Goal: Information Seeking & Learning: Learn about a topic

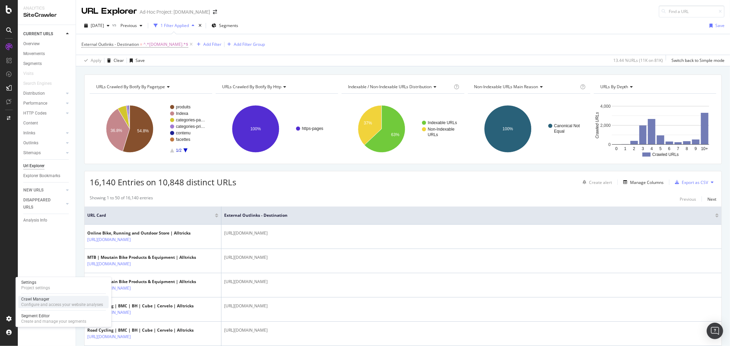
click at [38, 300] on div "Crawl Manager" at bounding box center [62, 299] width 82 height 5
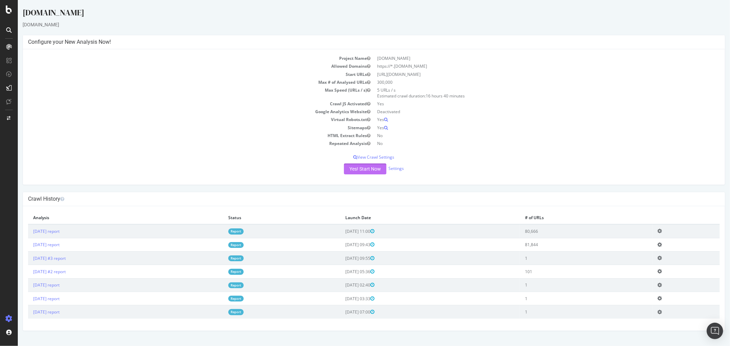
click at [350, 171] on button "Yes! Start Now" at bounding box center [365, 169] width 42 height 11
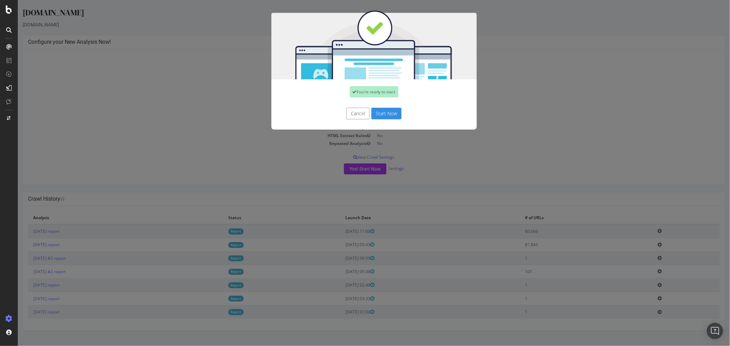
click at [382, 115] on button "Start Now" at bounding box center [386, 114] width 30 height 12
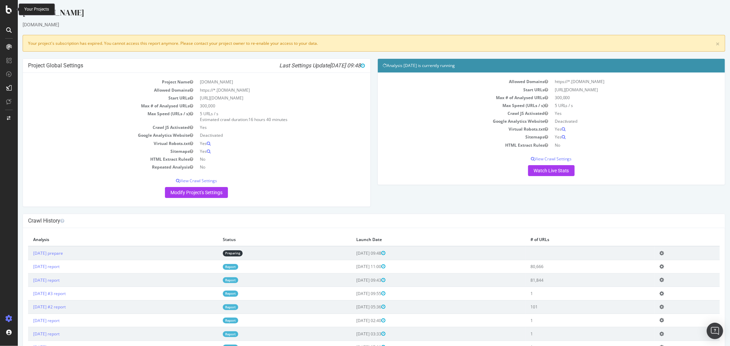
click at [7, 9] on icon at bounding box center [9, 9] width 6 height 8
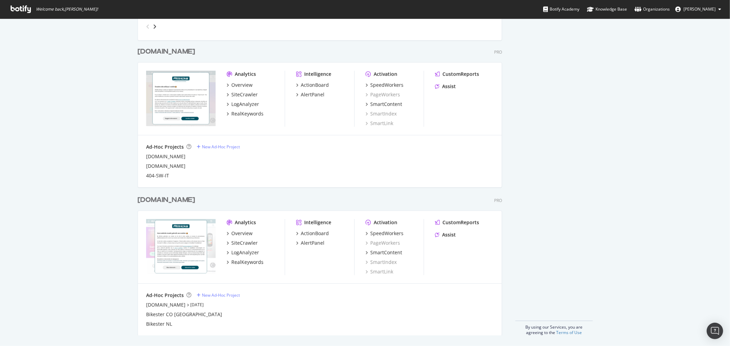
scroll to position [437, 0]
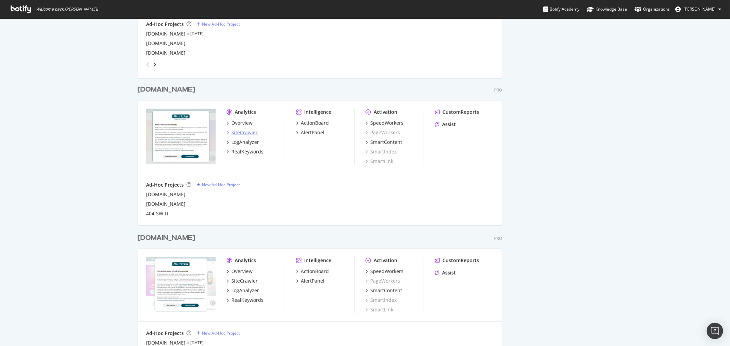
click at [235, 130] on div "SiteCrawler" at bounding box center [244, 132] width 26 height 7
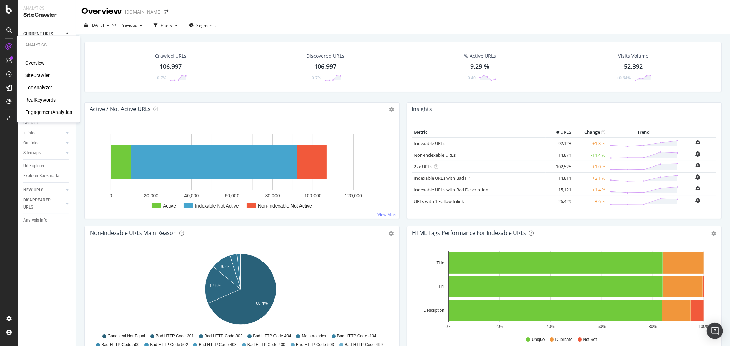
click at [39, 87] on div "LogAnalyzer" at bounding box center [38, 88] width 27 height 7
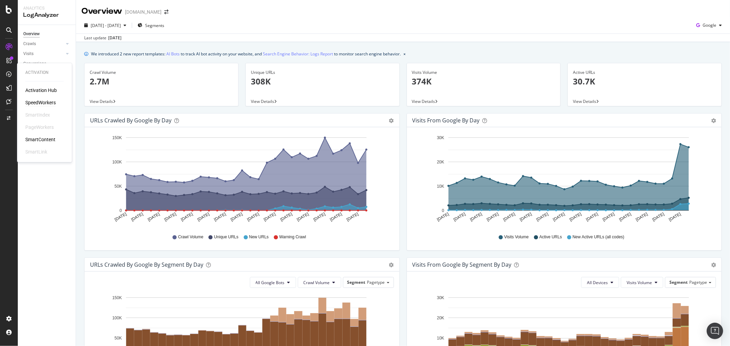
click at [52, 103] on div "SpeedWorkers" at bounding box center [40, 103] width 30 height 7
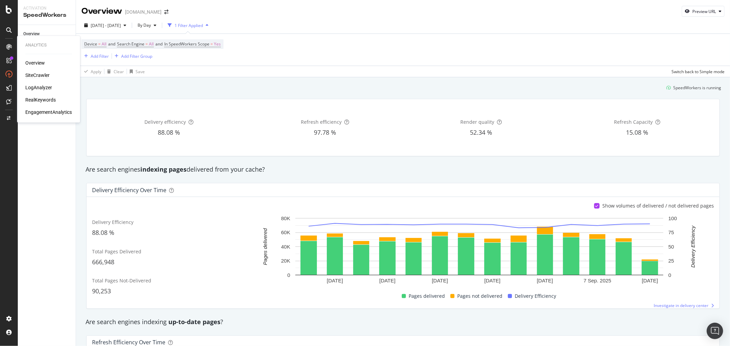
click at [33, 74] on div "SiteCrawler" at bounding box center [37, 75] width 24 height 7
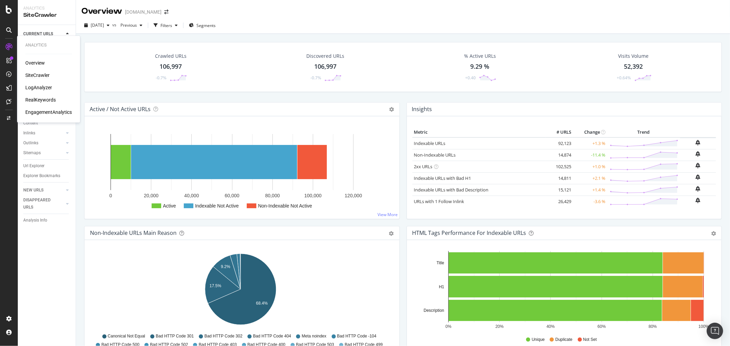
click at [37, 75] on div "SiteCrawler" at bounding box center [37, 75] width 24 height 7
click at [40, 73] on div "SiteCrawler" at bounding box center [37, 75] width 24 height 7
click at [33, 85] on div "LogAnalyzer" at bounding box center [38, 88] width 27 height 7
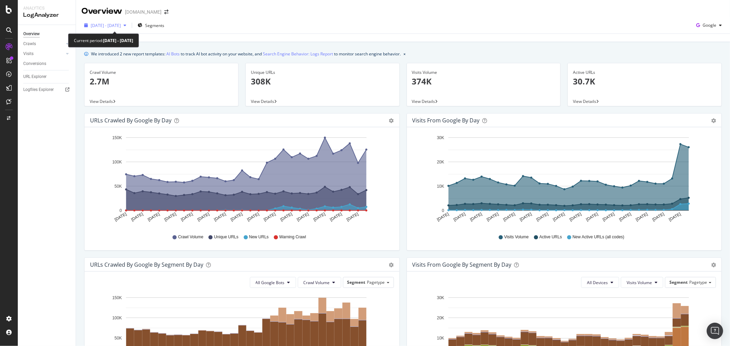
click at [121, 26] on span "[DATE] - [DATE]" at bounding box center [106, 26] width 30 height 6
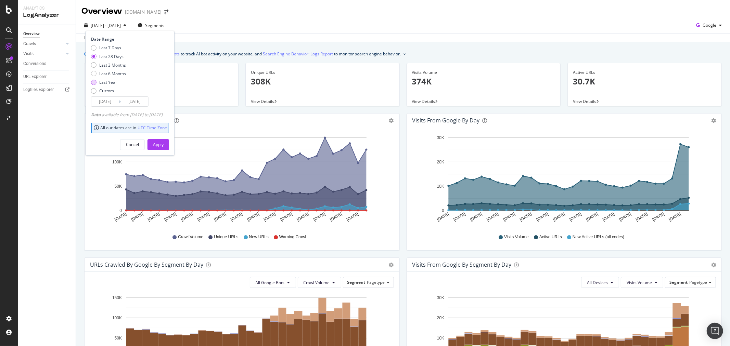
click at [112, 83] on div "Last Year" at bounding box center [108, 82] width 18 height 6
type input "[DATE]"
click at [164, 144] on div "Apply" at bounding box center [158, 145] width 11 height 6
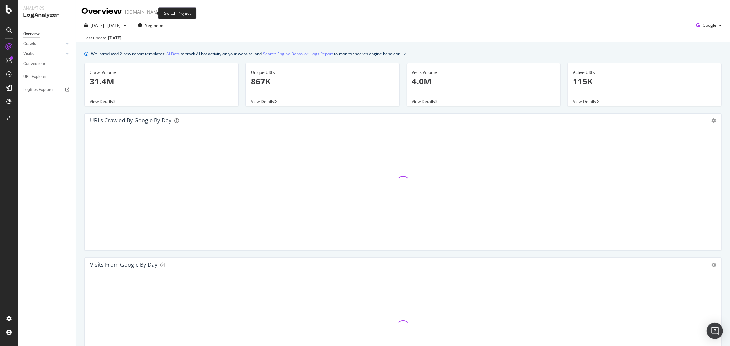
click at [164, 12] on icon "arrow-right-arrow-left" at bounding box center [166, 12] width 4 height 5
click at [164, 14] on icon "arrow-right-arrow-left" at bounding box center [166, 12] width 4 height 5
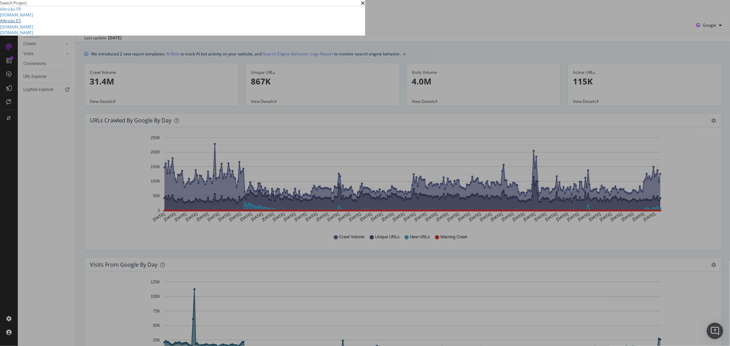
click at [21, 24] on link "Alltricks ES" at bounding box center [10, 21] width 21 height 6
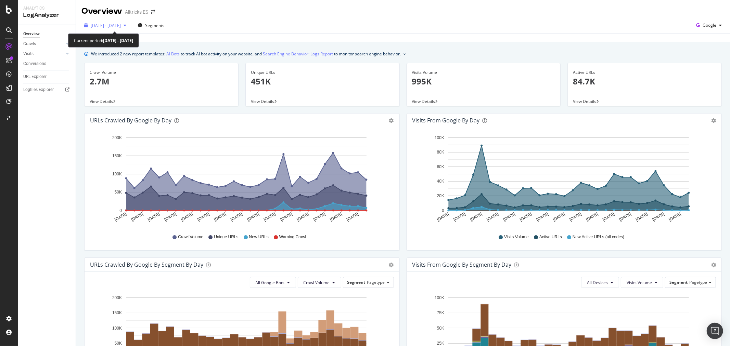
click at [121, 25] on span "[DATE] - [DATE]" at bounding box center [106, 26] width 30 height 6
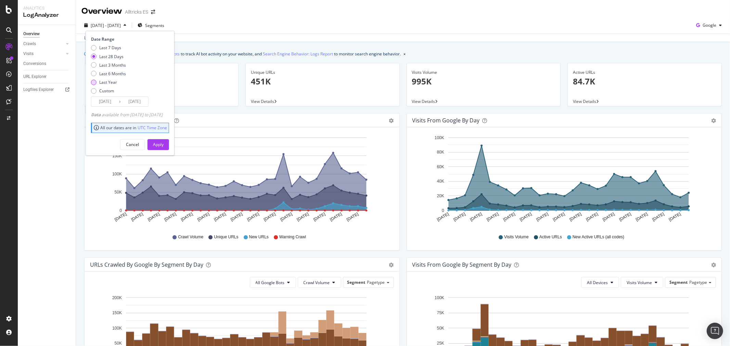
click at [104, 83] on div "Last Year" at bounding box center [108, 82] width 18 height 6
type input "[DATE]"
click at [162, 144] on button "Apply" at bounding box center [159, 144] width 22 height 11
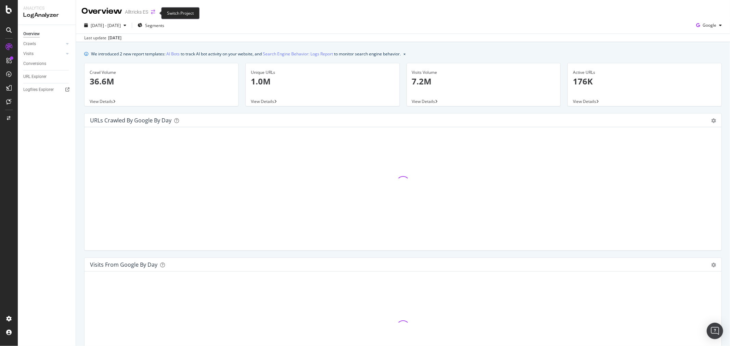
click at [153, 12] on icon "arrow-right-arrow-left" at bounding box center [153, 12] width 4 height 5
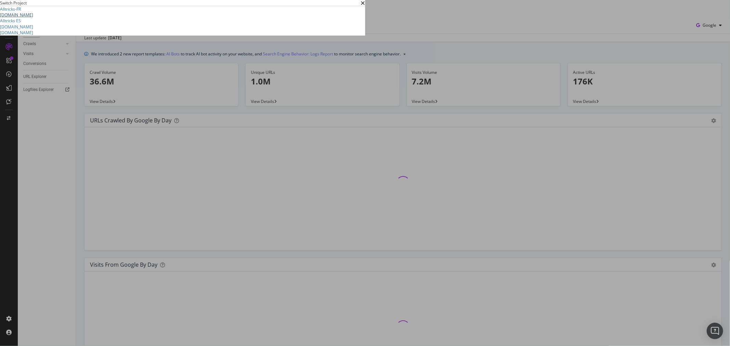
click at [33, 18] on link "[DOMAIN_NAME]" at bounding box center [16, 15] width 33 height 6
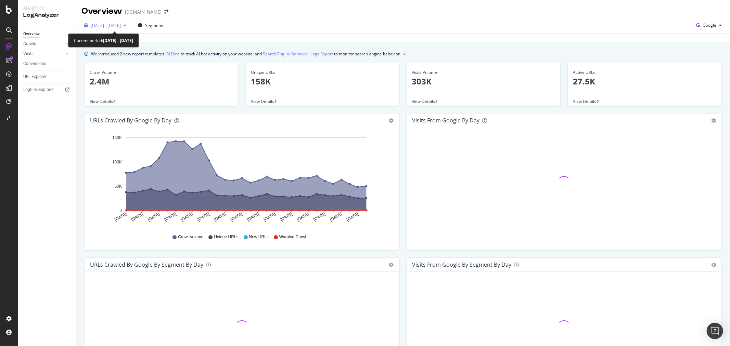
click at [121, 27] on span "[DATE] - [DATE]" at bounding box center [106, 26] width 30 height 6
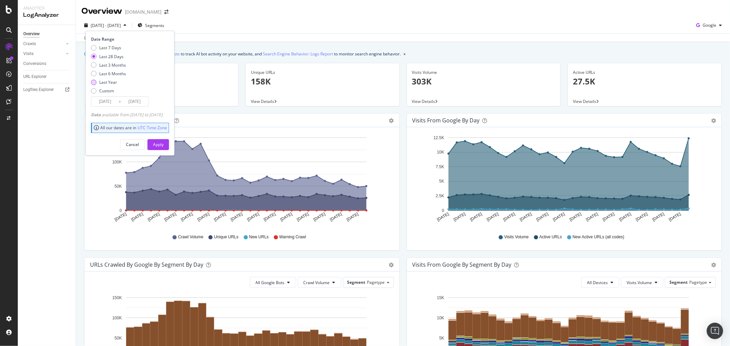
click at [113, 81] on div "Last Year" at bounding box center [108, 82] width 18 height 6
type input "[DATE]"
click at [164, 141] on div "Apply" at bounding box center [158, 145] width 11 height 10
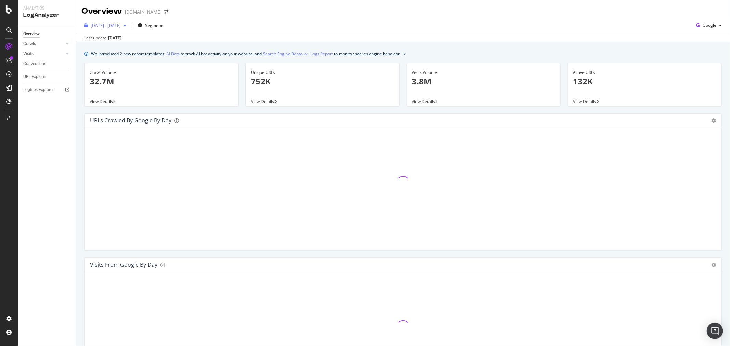
click at [121, 25] on span "[DATE] - [DATE]" at bounding box center [106, 26] width 30 height 6
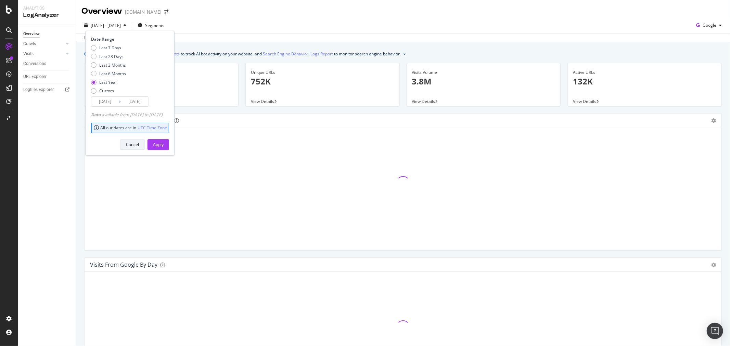
click at [139, 144] on div "Cancel" at bounding box center [132, 145] width 13 height 6
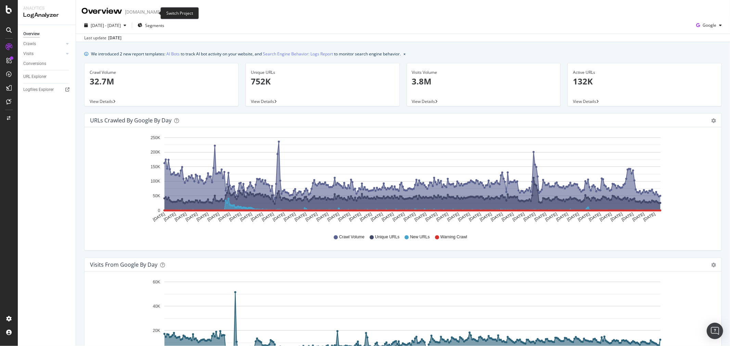
click at [164, 10] on icon "arrow-right-arrow-left" at bounding box center [166, 12] width 4 height 5
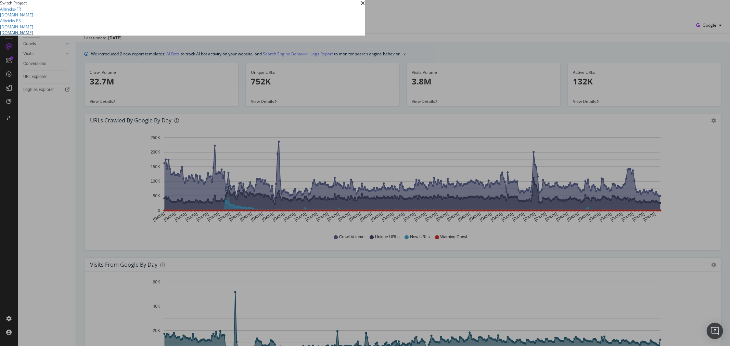
click at [33, 36] on link "[DOMAIN_NAME]" at bounding box center [16, 33] width 33 height 6
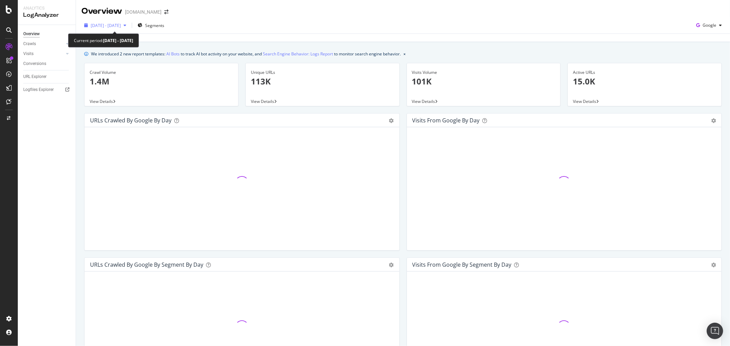
click at [121, 25] on span "[DATE] - [DATE]" at bounding box center [106, 26] width 30 height 6
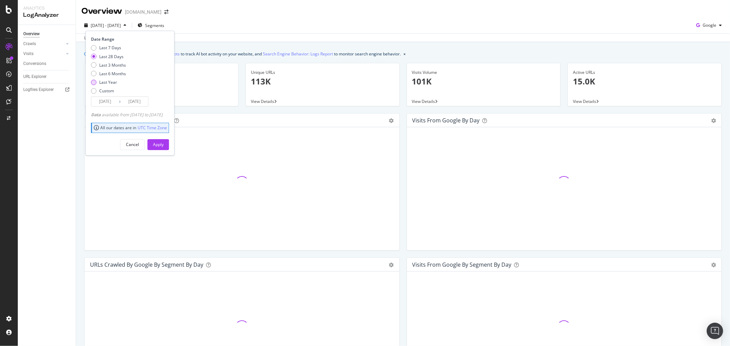
click at [114, 83] on div "Last Year" at bounding box center [108, 82] width 18 height 6
type input "[DATE]"
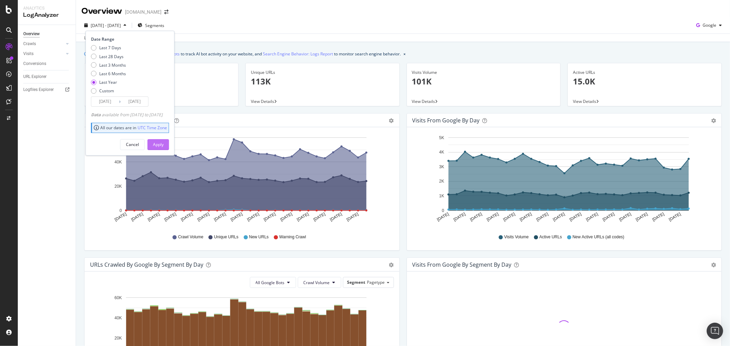
click at [164, 142] on div "Apply" at bounding box center [158, 145] width 11 height 6
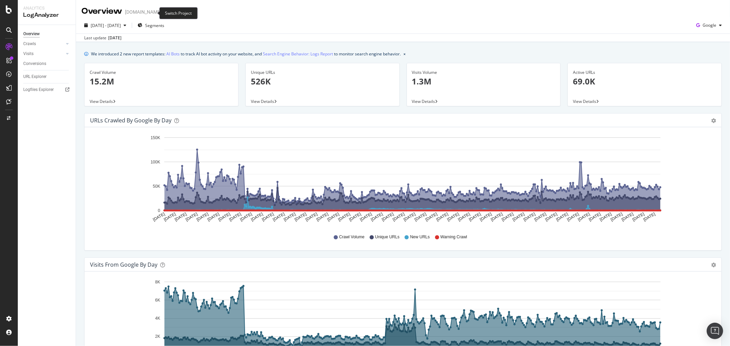
click at [164, 13] on icon "arrow-right-arrow-left" at bounding box center [166, 12] width 4 height 5
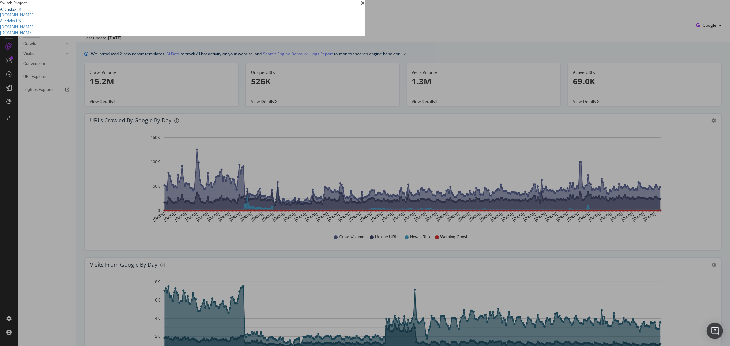
click at [21, 12] on link "Alltricks-FR" at bounding box center [10, 9] width 21 height 6
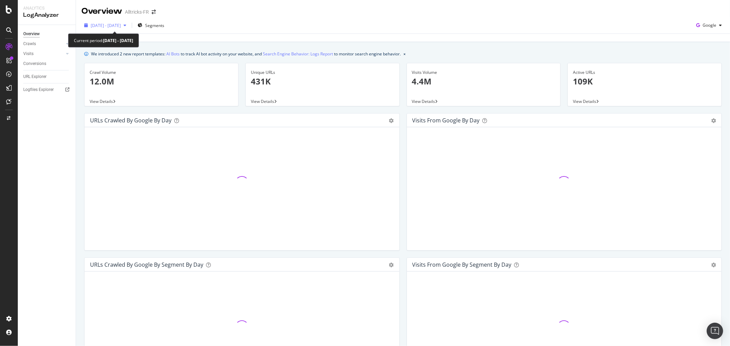
click at [112, 27] on span "[DATE] - [DATE]" at bounding box center [106, 26] width 30 height 6
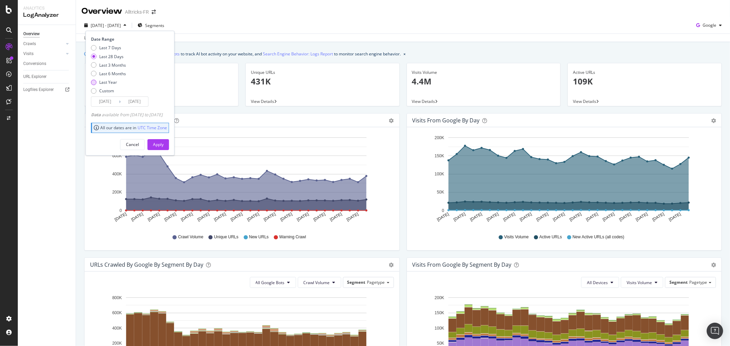
click at [114, 80] on div "Last Year" at bounding box center [108, 82] width 18 height 6
type input "[DATE]"
click at [164, 144] on div "Apply" at bounding box center [158, 145] width 11 height 6
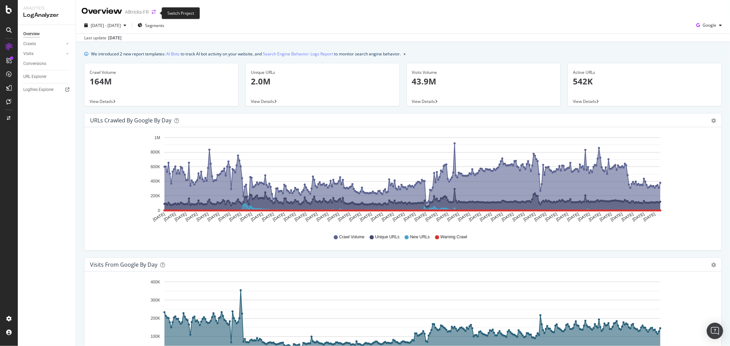
click at [153, 12] on icon "arrow-right-arrow-left" at bounding box center [154, 12] width 4 height 5
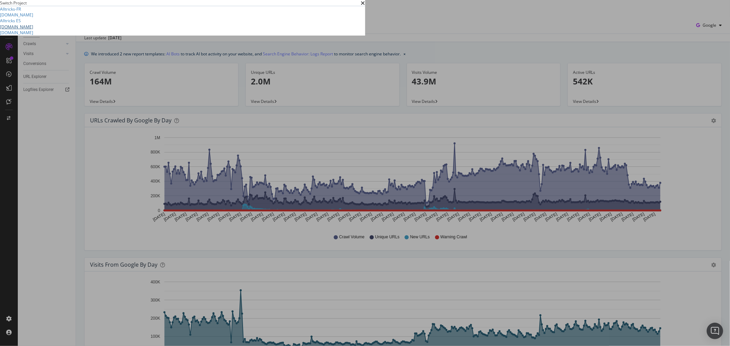
click at [33, 30] on link "[DOMAIN_NAME]" at bounding box center [16, 27] width 33 height 6
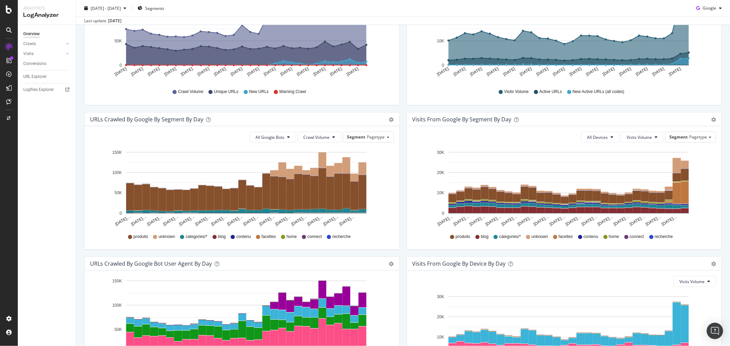
scroll to position [152, 0]
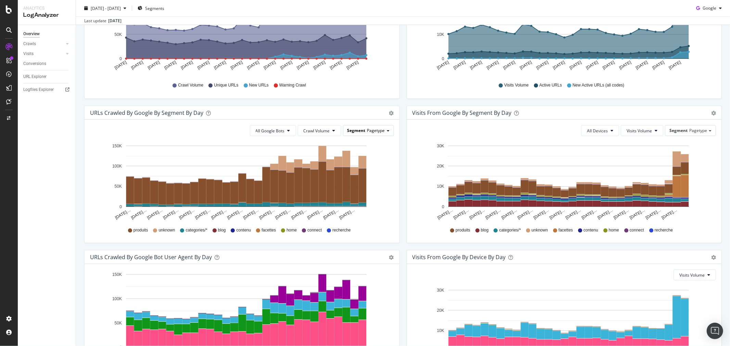
click at [363, 132] on div "Segment Pagetype" at bounding box center [368, 131] width 50 height 10
click at [311, 127] on button "Crawl Volume" at bounding box center [319, 130] width 43 height 11
click at [268, 128] on span "All Google Bots" at bounding box center [270, 131] width 29 height 6
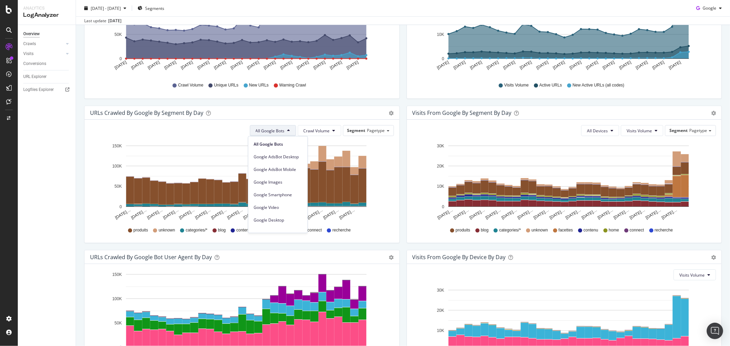
click at [320, 117] on div "URLs Crawled by Google By Segment By Day Timeline (by Value) Table" at bounding box center [242, 113] width 315 height 14
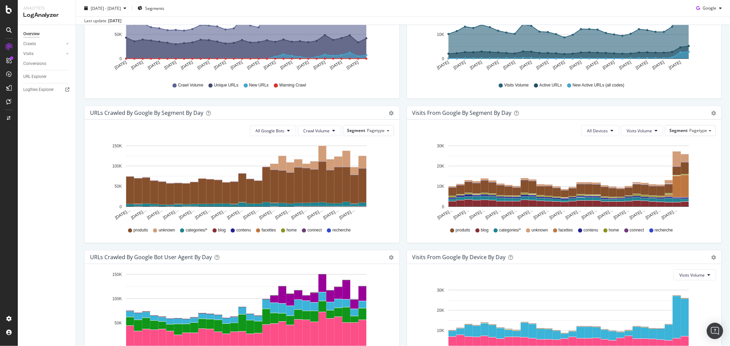
scroll to position [224, 0]
